Goal: Information Seeking & Learning: Check status

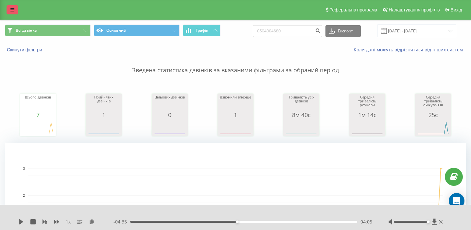
click at [13, 10] on icon at bounding box center [12, 10] width 4 height 5
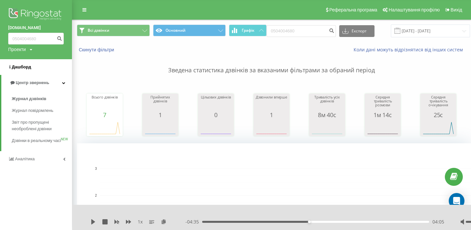
click at [23, 69] on span "Дашборд" at bounding box center [21, 66] width 19 height 5
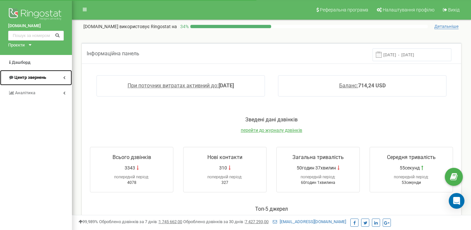
click at [41, 80] on span "Центр звернень" at bounding box center [27, 78] width 38 height 6
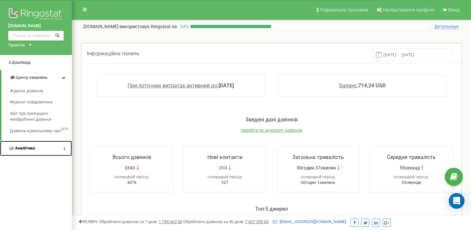
click at [20, 148] on span "Аналiтика" at bounding box center [25, 147] width 20 height 5
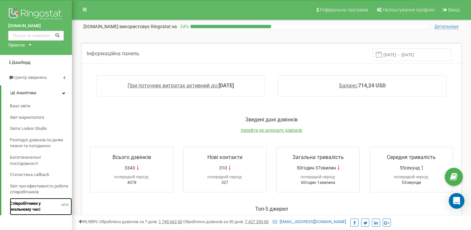
click at [30, 203] on span "Співробітники у реальному часі" at bounding box center [36, 206] width 52 height 12
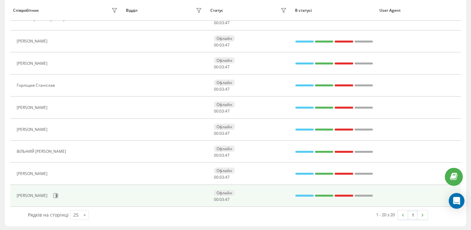
scroll to position [337, 0]
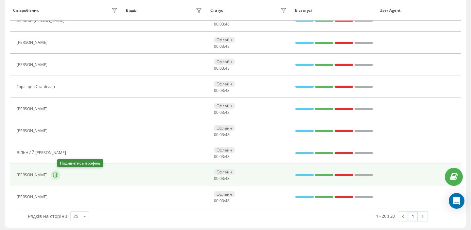
click at [57, 176] on icon at bounding box center [57, 174] width 2 height 3
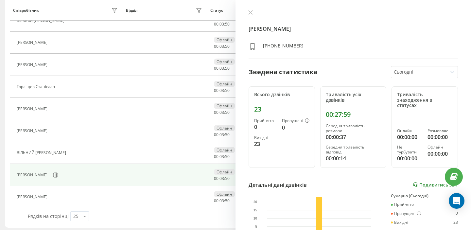
click at [433, 182] on link "Подивитись звіт" at bounding box center [435, 185] width 45 height 6
